Goal: Task Accomplishment & Management: Manage account settings

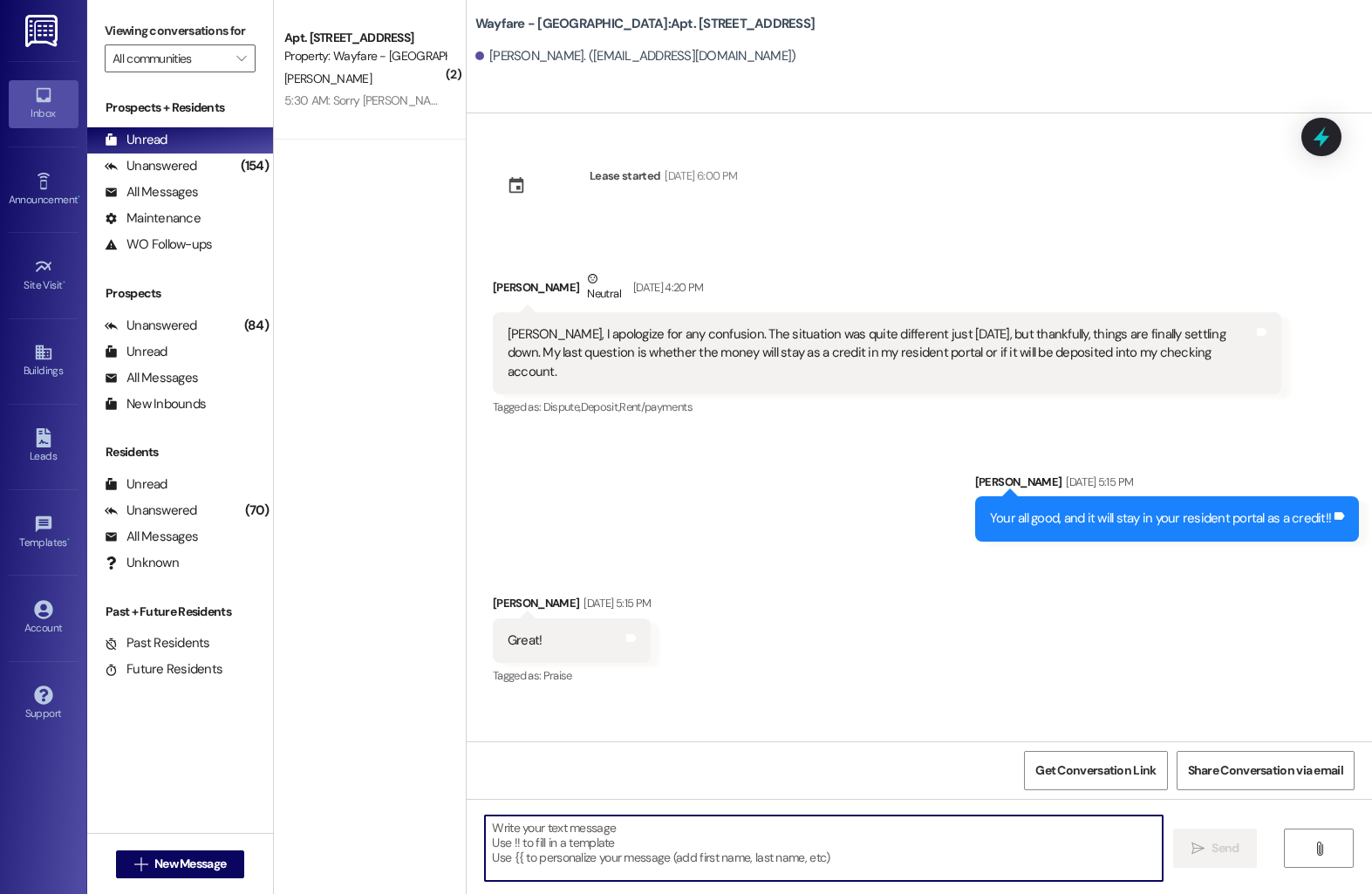
scroll to position [8285, 0]
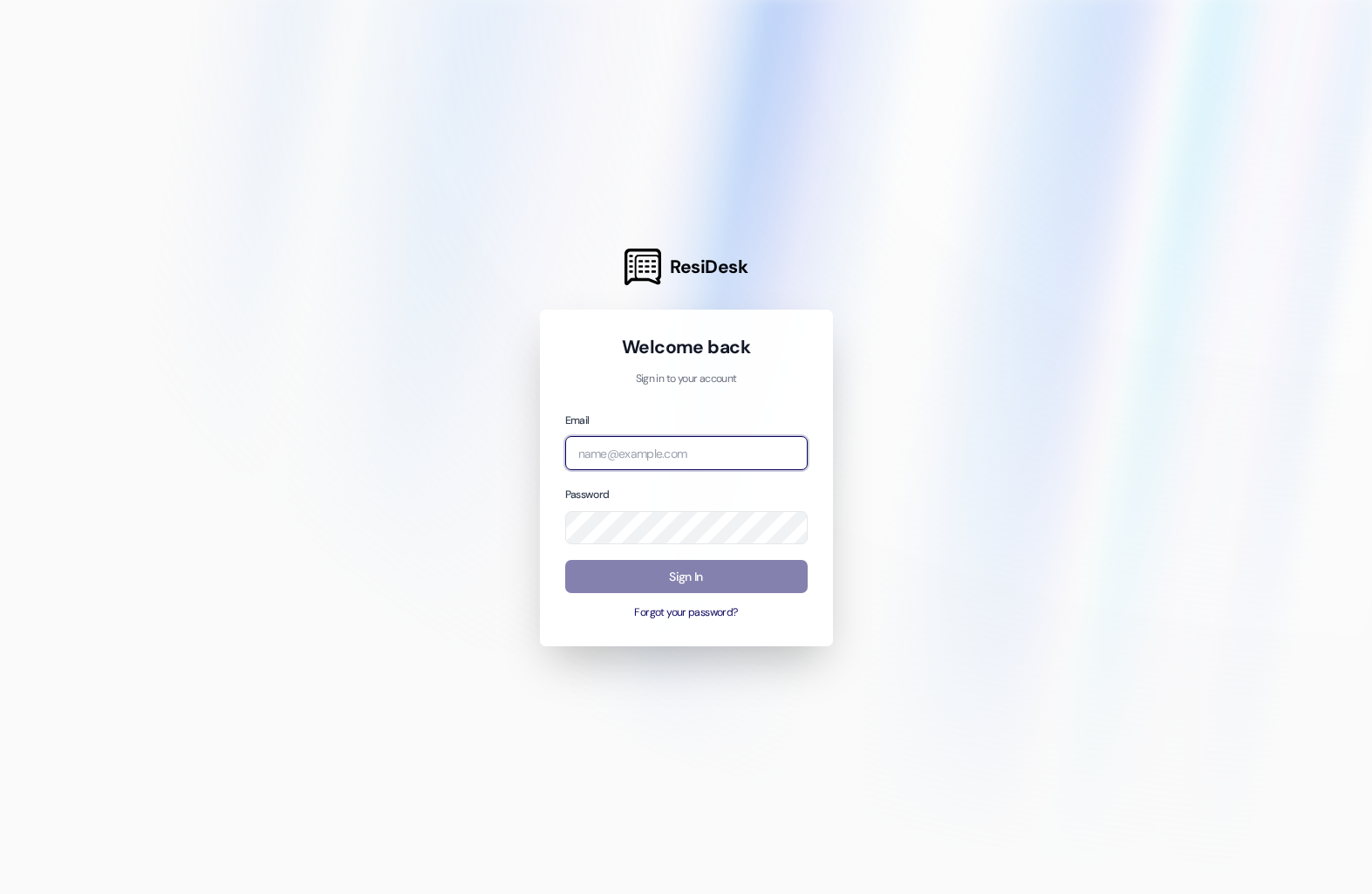
click at [716, 460] on input "email" at bounding box center [686, 453] width 243 height 34
type input "[EMAIL_ADDRESS][DOMAIN_NAME]"
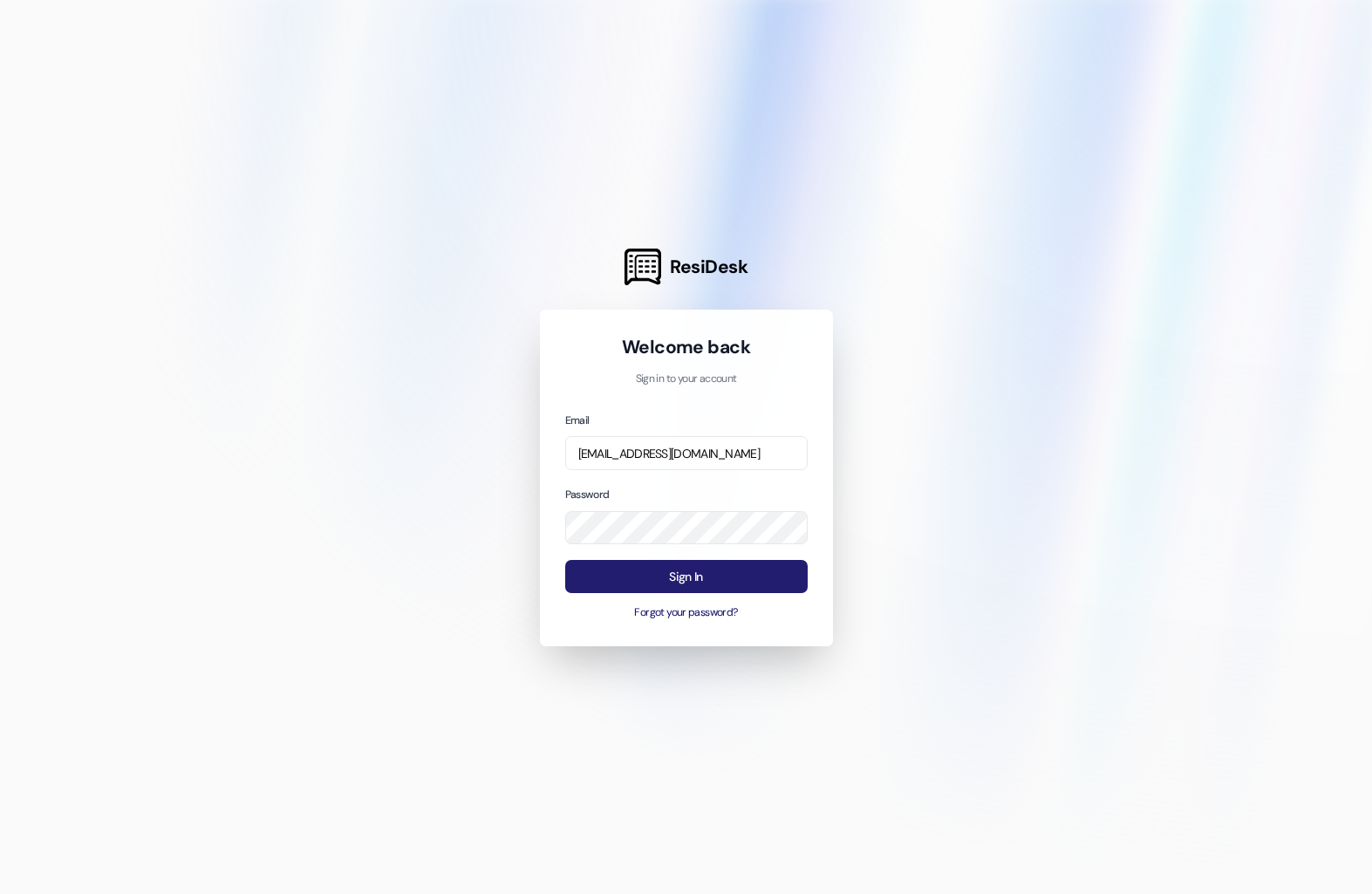
click at [677, 571] on button "Sign In" at bounding box center [686, 576] width 243 height 34
